Goal: Task Accomplishment & Management: Manage account settings

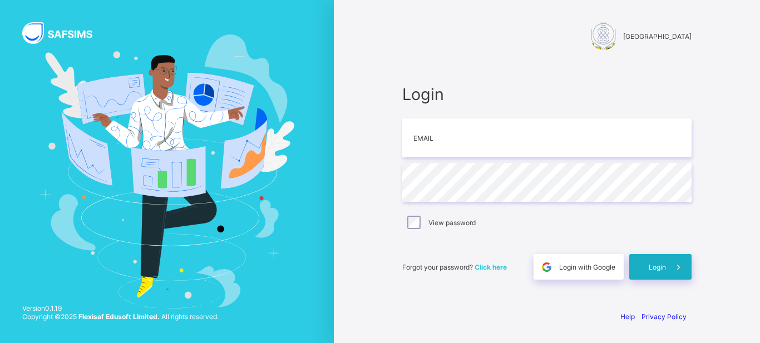
click at [663, 269] on span "Login" at bounding box center [657, 267] width 17 height 8
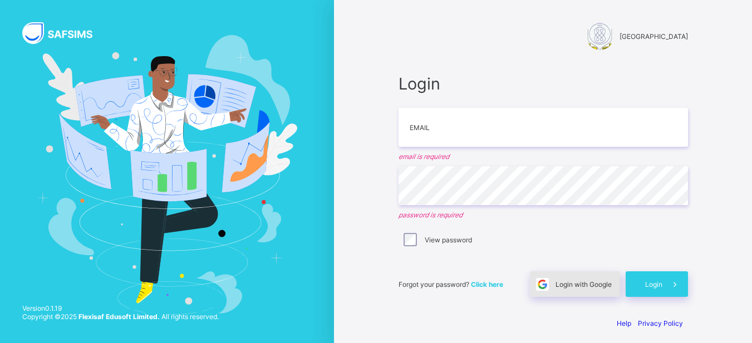
click at [574, 287] on span "Login with Google" at bounding box center [583, 284] width 56 height 8
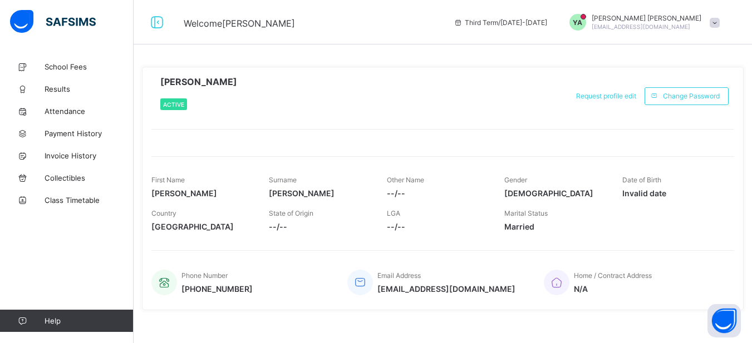
click at [403, 193] on span "--/--" at bounding box center [437, 193] width 101 height 9
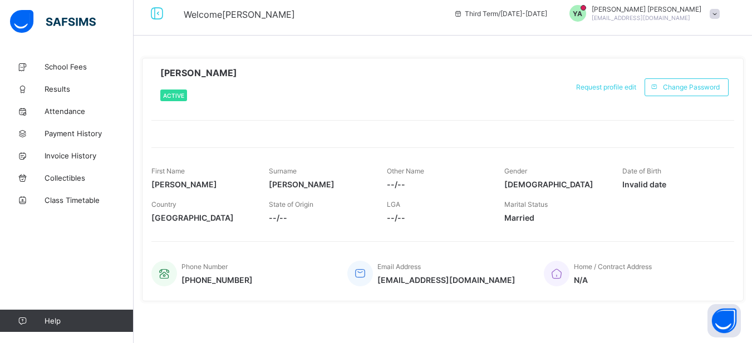
scroll to position [12, 0]
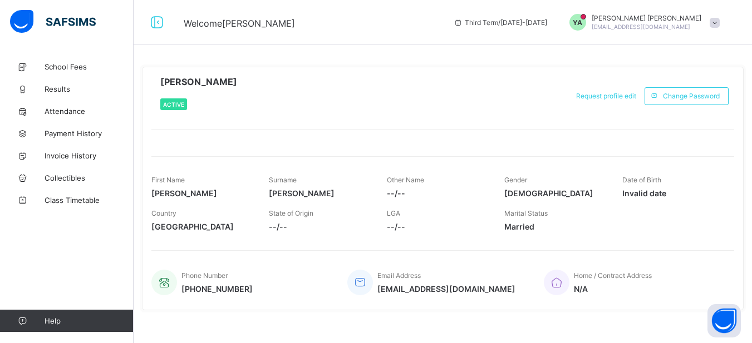
click at [213, 195] on span "[PERSON_NAME]" at bounding box center [201, 193] width 101 height 9
